Goal: Task Accomplishment & Management: Use online tool/utility

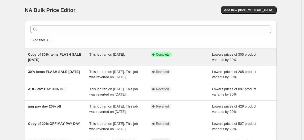
click at [48, 54] on span "Copy of 30% items FLASH SALE [DATE]" at bounding box center [54, 56] width 53 height 9
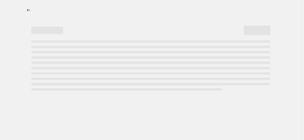
select select "percentage"
select select "collection"
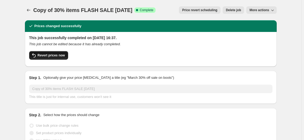
click at [61, 56] on span "Revert prices now" at bounding box center [51, 55] width 27 height 4
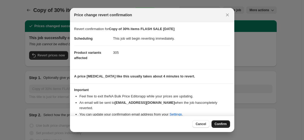
click at [223, 125] on span "Confirm" at bounding box center [221, 124] width 12 height 4
